Goal: Check status: Check status

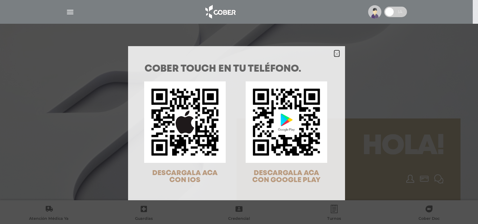
click at [334, 52] on icon "Close" at bounding box center [336, 53] width 5 height 5
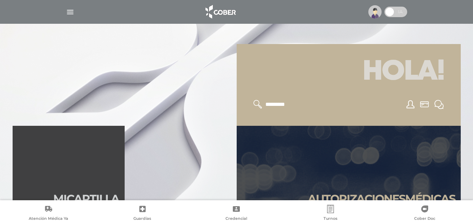
scroll to position [105, 0]
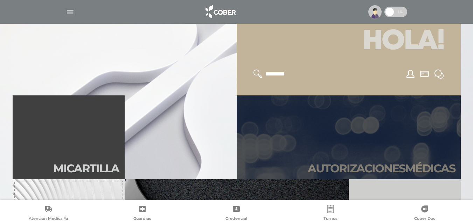
click at [352, 140] on link "Autori zaciones médicas" at bounding box center [349, 138] width 224 height 84
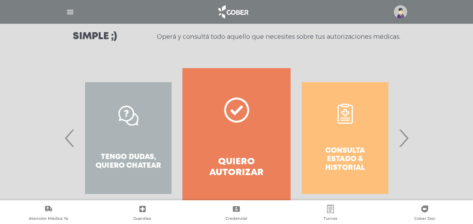
scroll to position [127, 0]
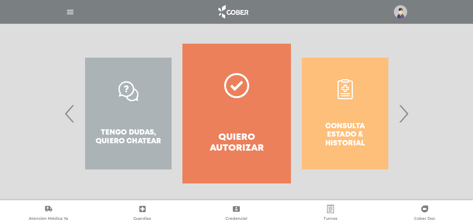
click at [406, 115] on span "›" at bounding box center [403, 114] width 14 height 38
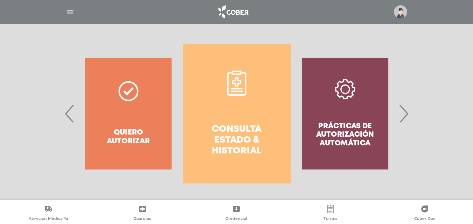
click at [243, 117] on link "Consulta estado & historial" at bounding box center [237, 114] width 108 height 140
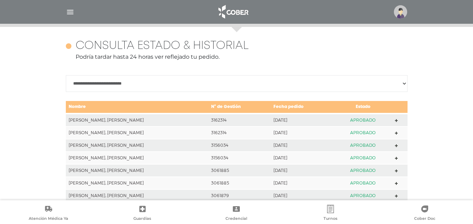
scroll to position [311, 0]
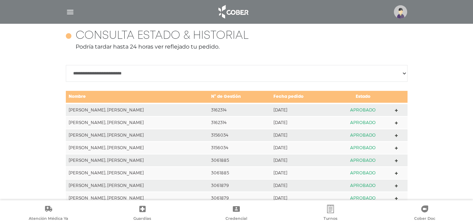
click at [395, 110] on icon at bounding box center [396, 110] width 3 height 3
click at [395, 124] on icon at bounding box center [396, 123] width 3 height 3
click at [395, 134] on icon at bounding box center [396, 135] width 3 height 3
click at [395, 147] on icon at bounding box center [396, 148] width 3 height 3
click at [395, 135] on polygon at bounding box center [396, 135] width 3 height 3
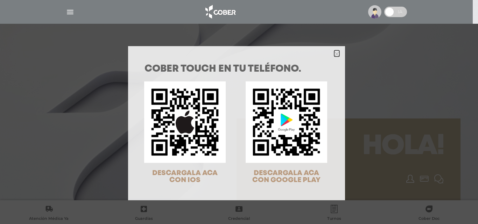
click at [334, 51] on icon "Close" at bounding box center [336, 53] width 5 height 5
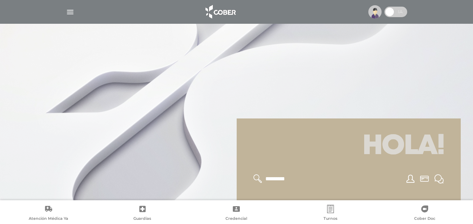
click at [371, 9] on img at bounding box center [374, 11] width 13 height 13
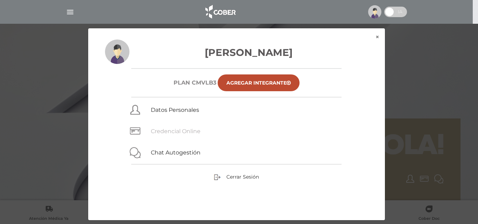
click at [171, 131] on link "Credencial Online" at bounding box center [176, 131] width 50 height 7
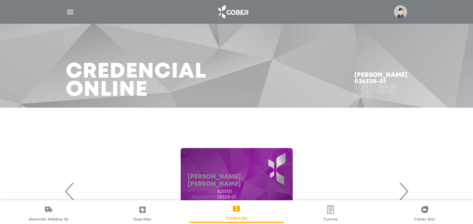
click at [405, 191] on span "›" at bounding box center [403, 192] width 14 height 38
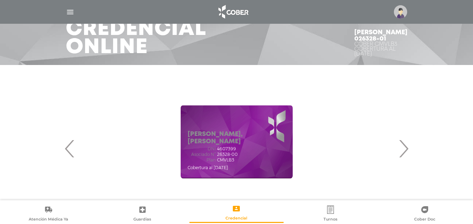
scroll to position [70, 0]
